Goal: Task Accomplishment & Management: Contribute content

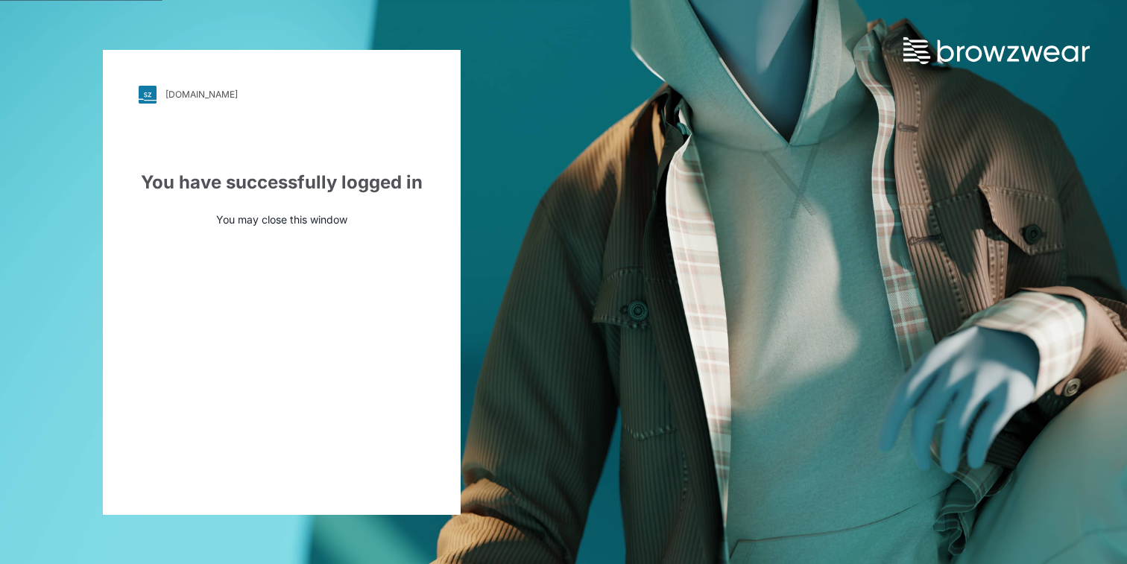
click at [202, 96] on div "[DOMAIN_NAME]" at bounding box center [201, 94] width 72 height 11
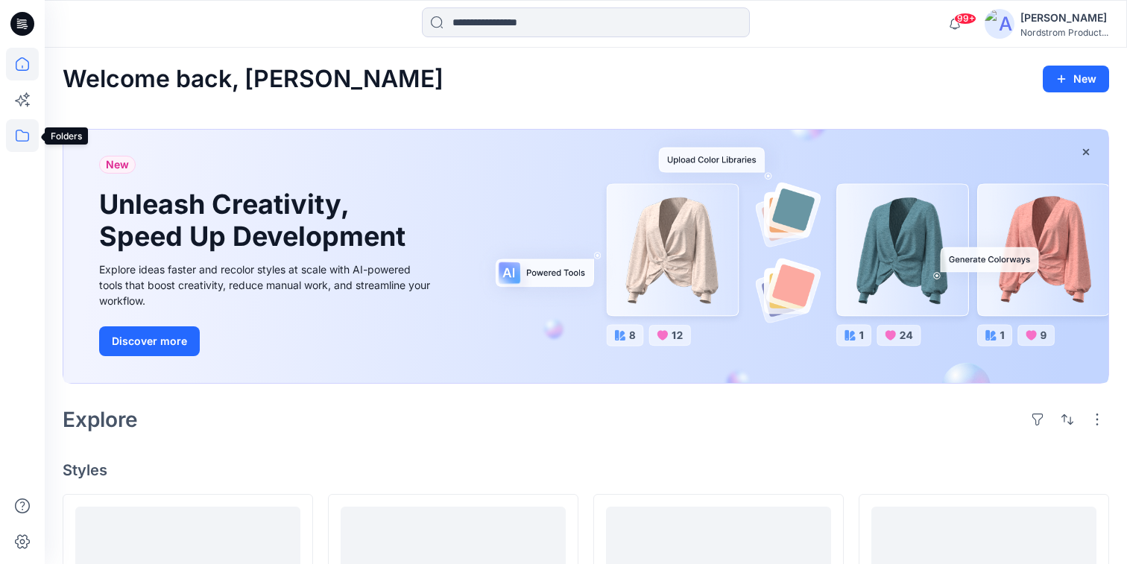
click at [20, 135] on icon at bounding box center [22, 135] width 33 height 33
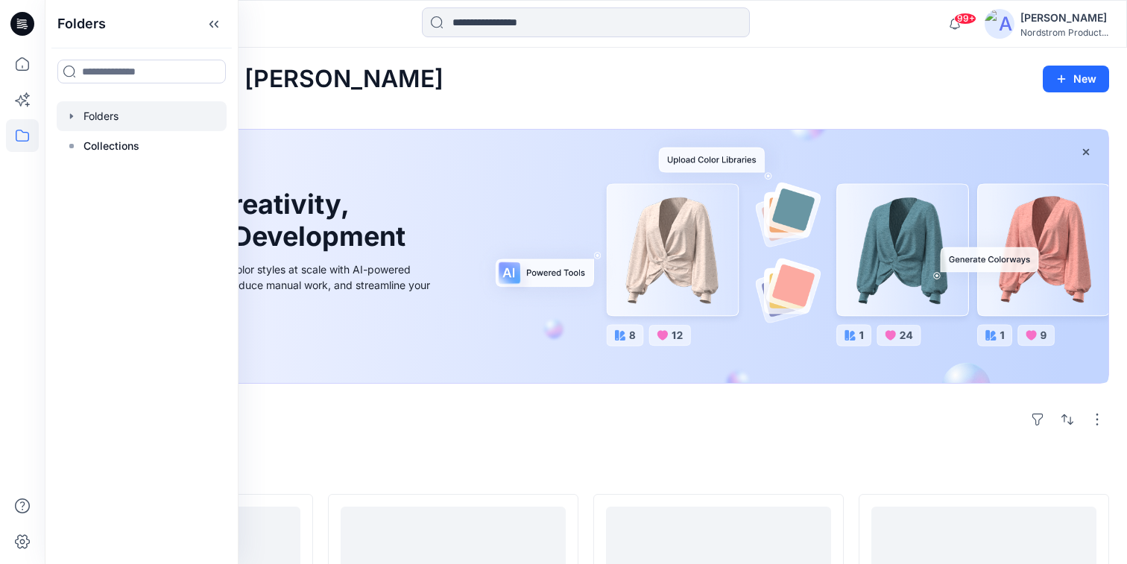
click at [97, 113] on div at bounding box center [142, 116] width 170 height 30
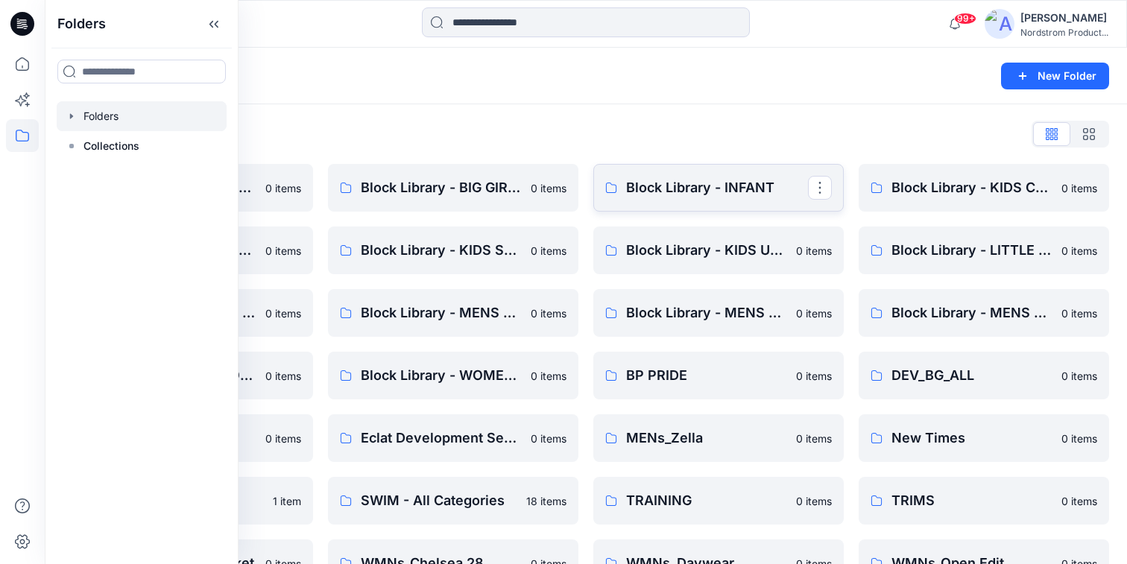
click at [697, 189] on p "Block Library - INFANT" at bounding box center [717, 187] width 182 height 21
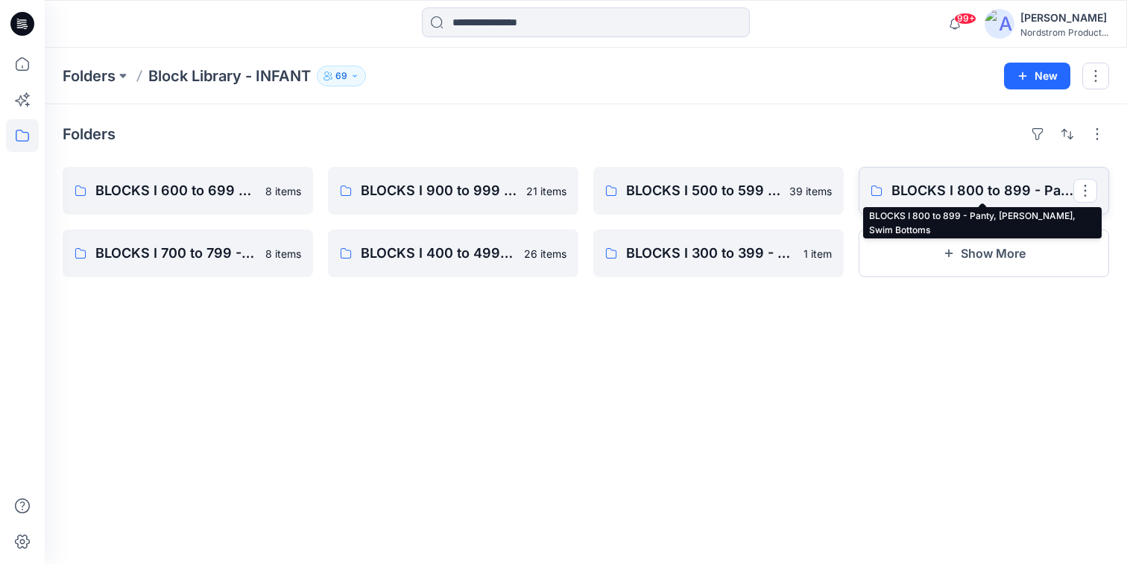
click at [957, 189] on p "BLOCKS I 800 to 899 - Panty, Bloomer, Swim Bottoms" at bounding box center [983, 190] width 182 height 21
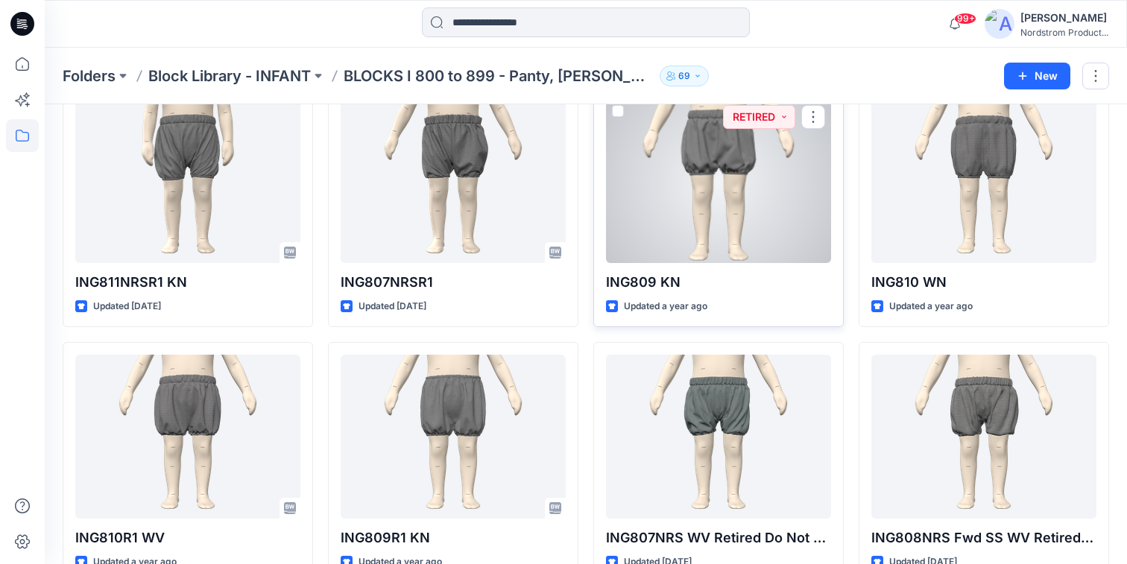
scroll to position [82, 0]
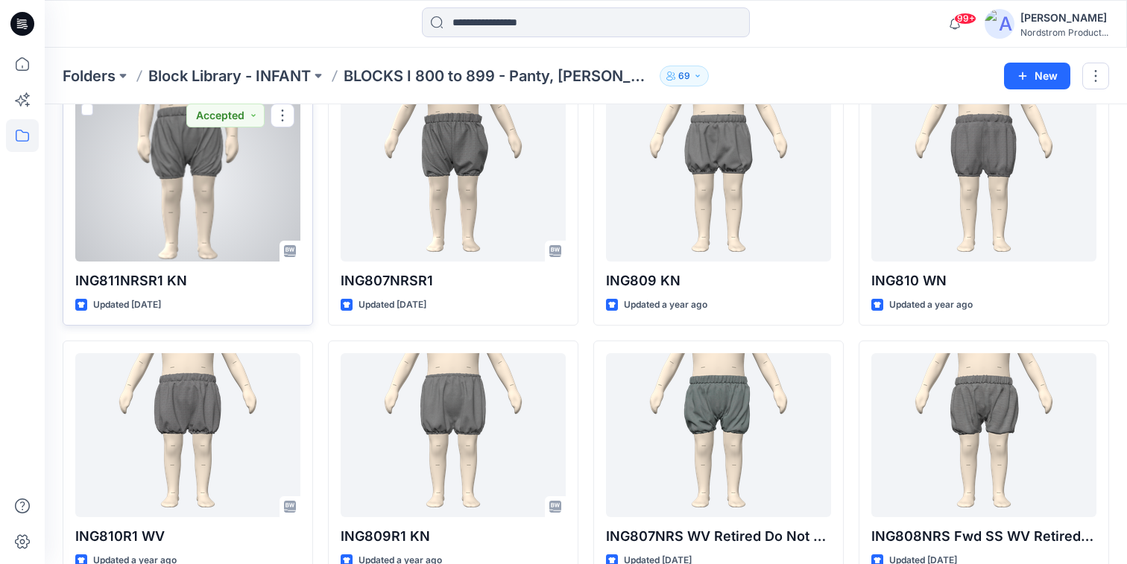
click at [186, 166] on div at bounding box center [187, 180] width 225 height 164
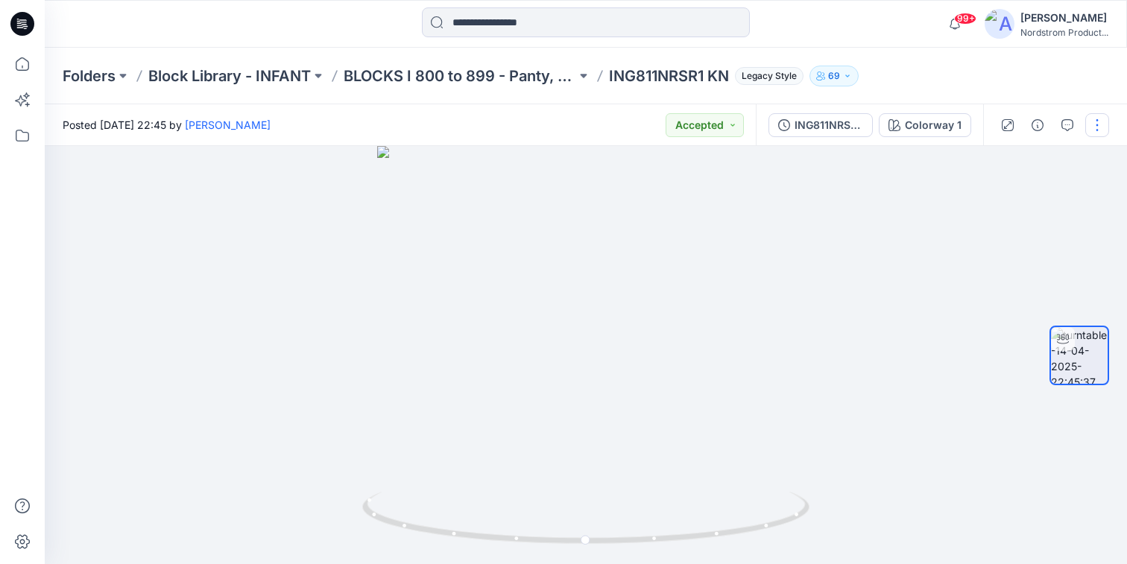
click at [1097, 124] on button "button" at bounding box center [1097, 125] width 24 height 24
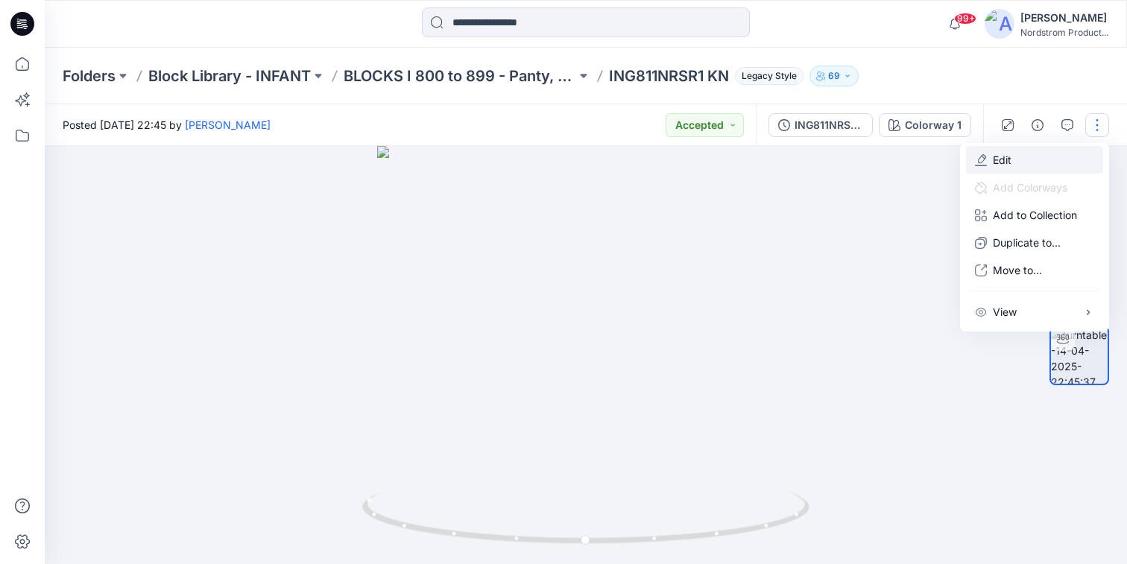
click at [1000, 157] on p "Edit" at bounding box center [1002, 160] width 19 height 16
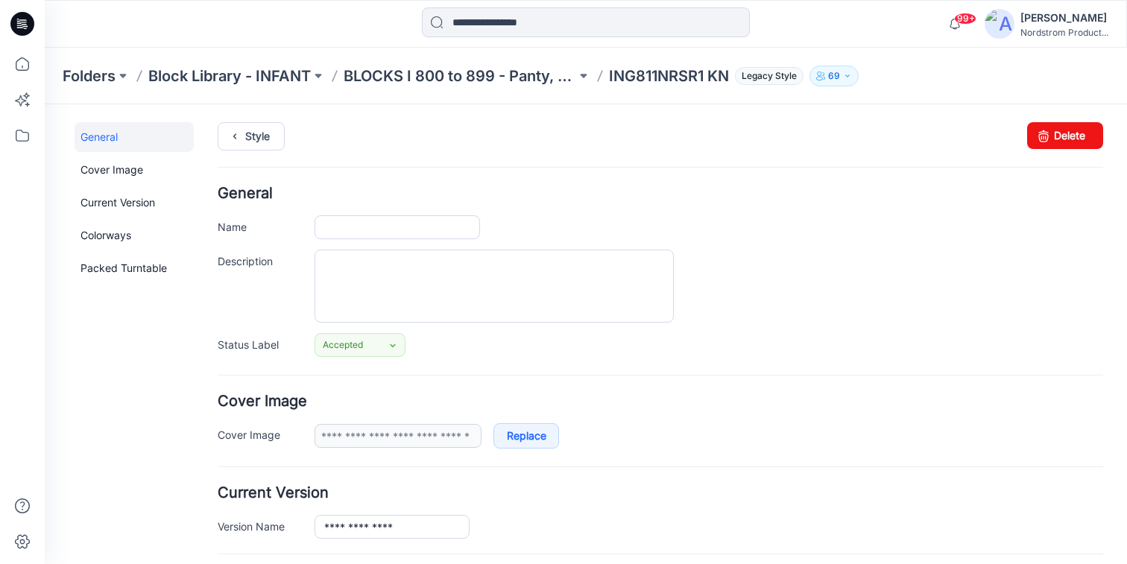
type input "**********"
type textarea "**********"
type input "**********"
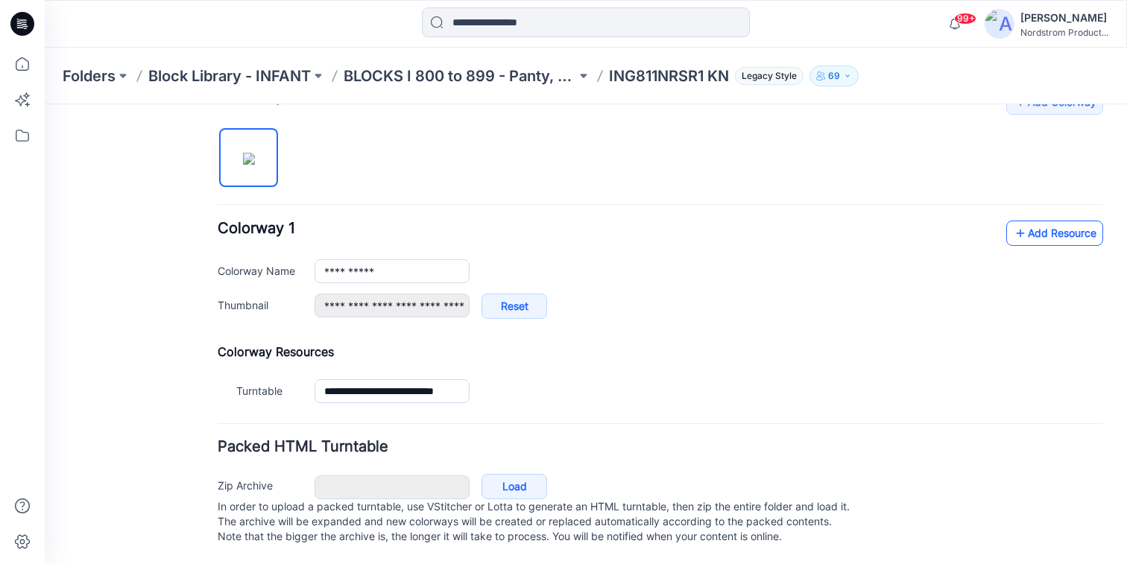
scroll to position [488, 0]
click at [1065, 234] on link "Add Resource" at bounding box center [1054, 233] width 97 height 25
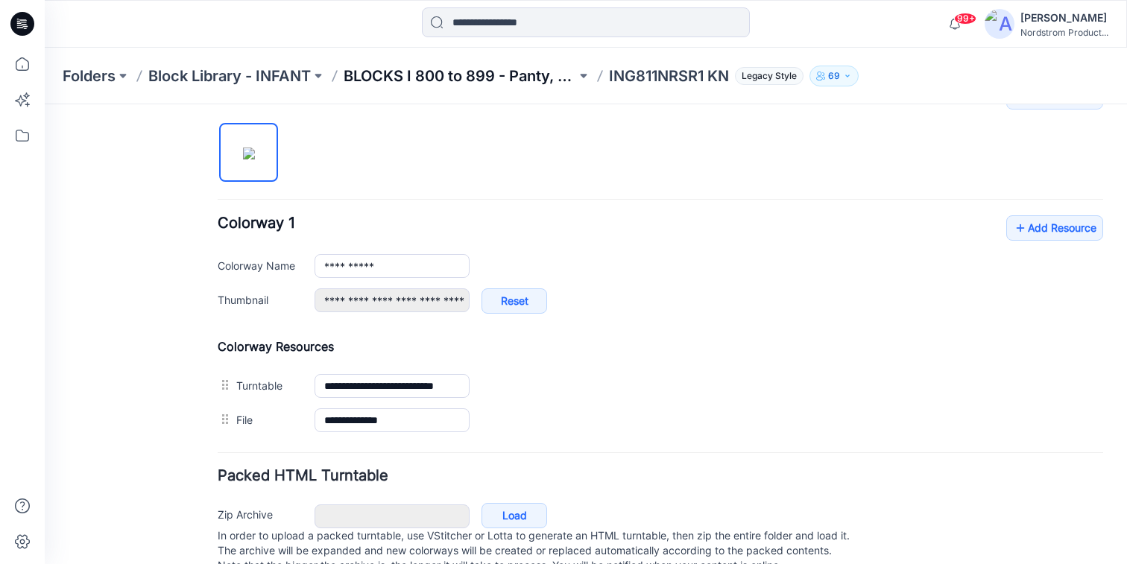
click at [408, 76] on p "BLOCKS I 800 to 899 - Panty, [PERSON_NAME], Swim Bottoms" at bounding box center [460, 76] width 233 height 21
click at [408, 76] on div "Folders Block Library - INFANT BLOCKS I 800 to 899 - Panty, Bloomer, Swim Botto…" at bounding box center [586, 306] width 1082 height 517
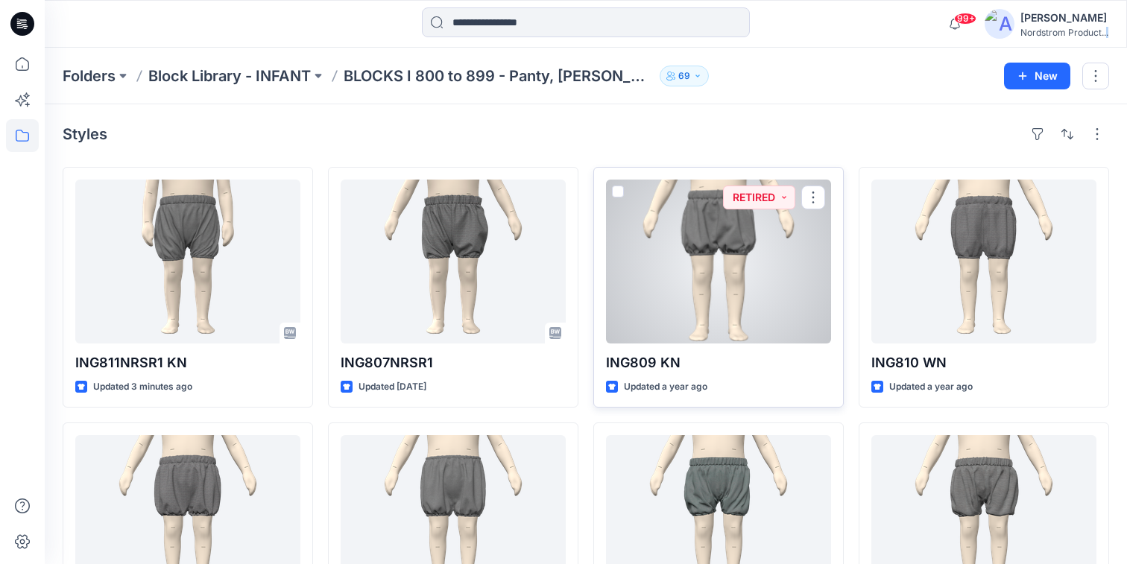
click at [722, 221] on div at bounding box center [718, 262] width 225 height 164
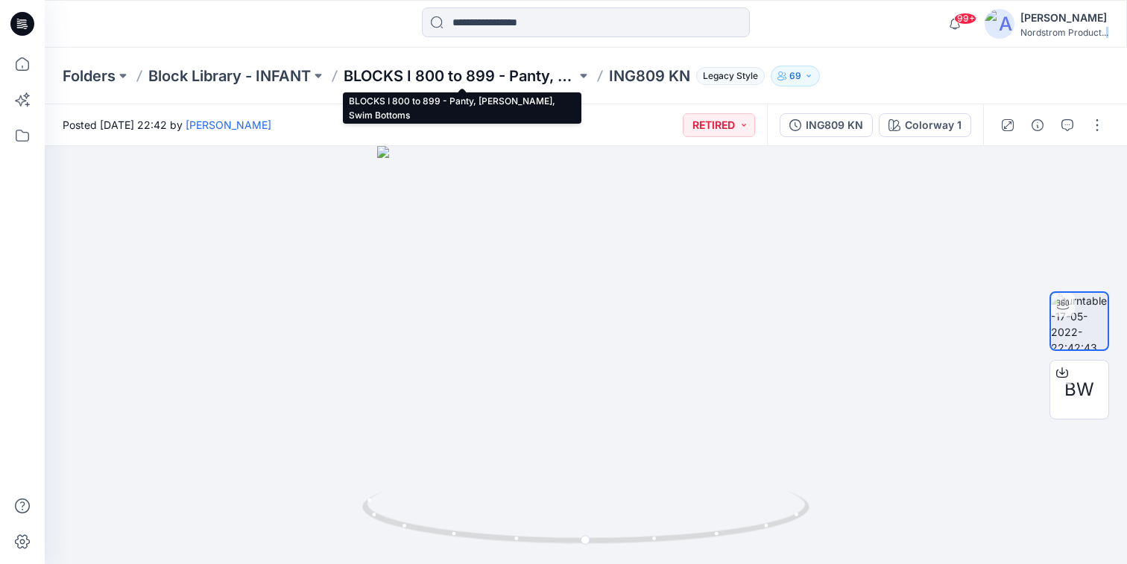
click at [386, 73] on p "BLOCKS I 800 to 899 - Panty, Bloomer, Swim Bottoms" at bounding box center [460, 76] width 233 height 21
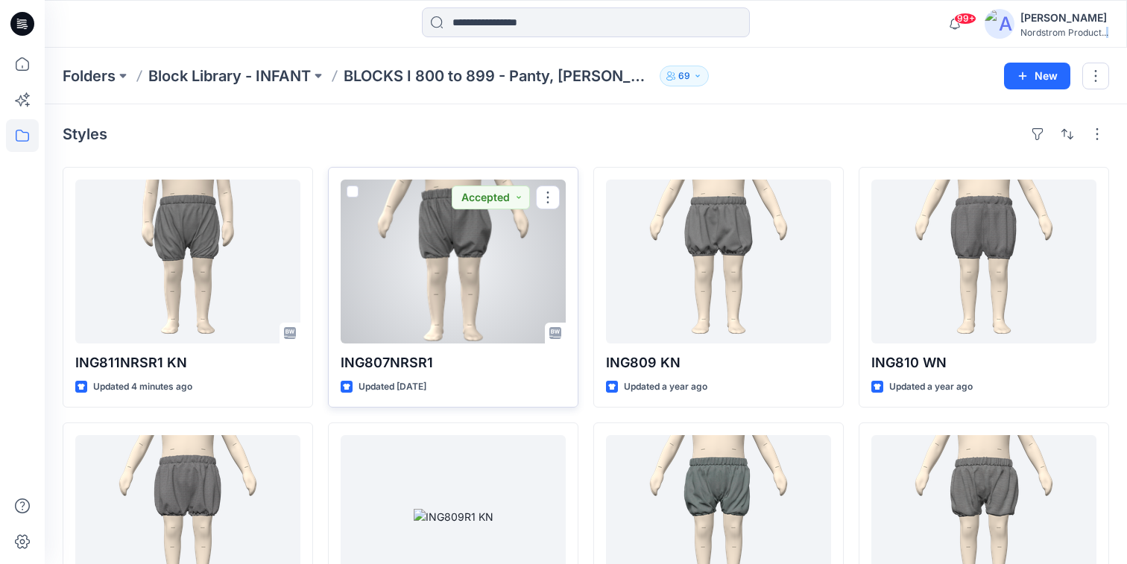
click at [490, 284] on div at bounding box center [453, 262] width 225 height 164
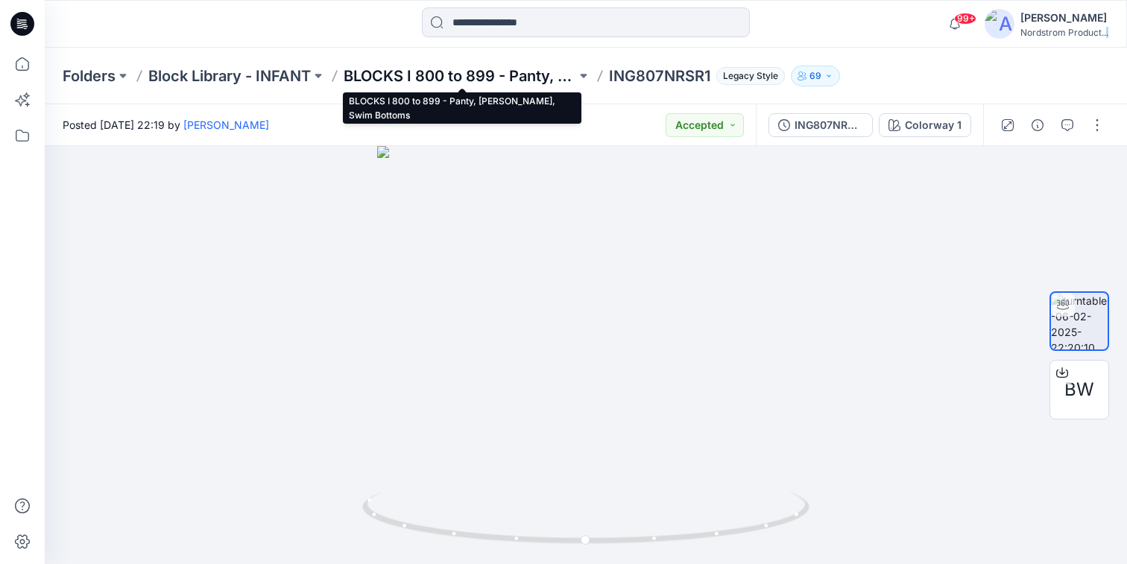
click at [395, 73] on p "BLOCKS I 800 to 899 - Panty, Bloomer, Swim Bottoms" at bounding box center [460, 76] width 233 height 21
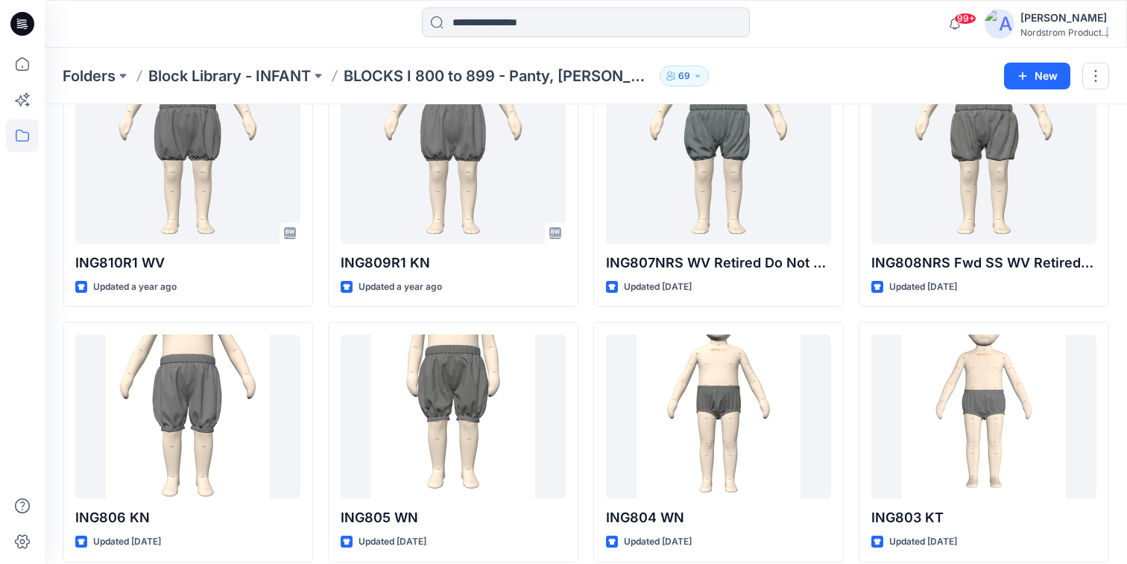
scroll to position [372, 0]
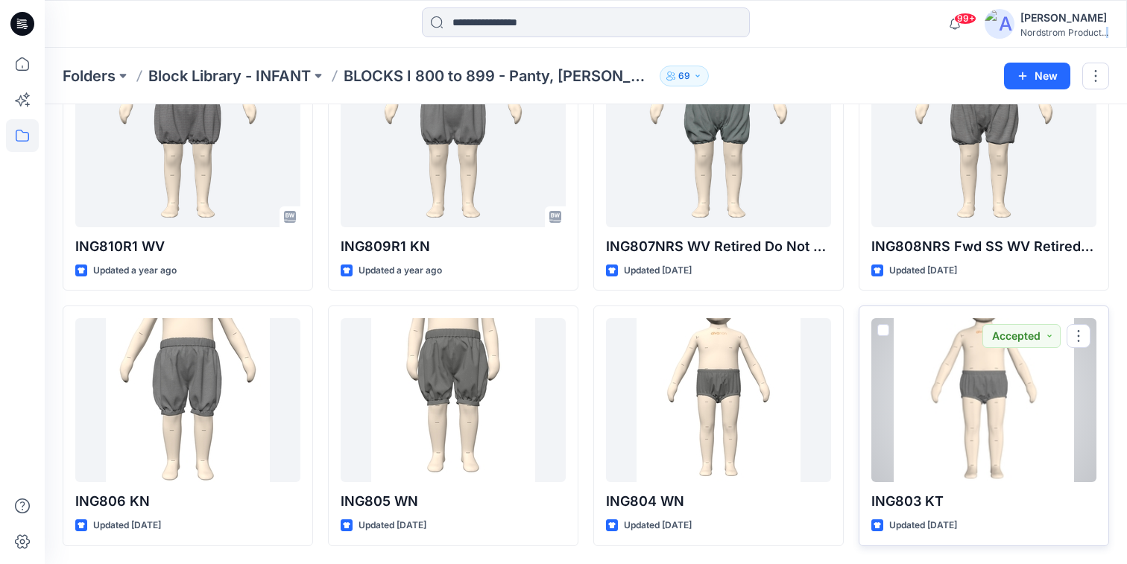
click at [943, 407] on div at bounding box center [983, 400] width 225 height 164
